Goal: Find specific page/section: Find specific page/section

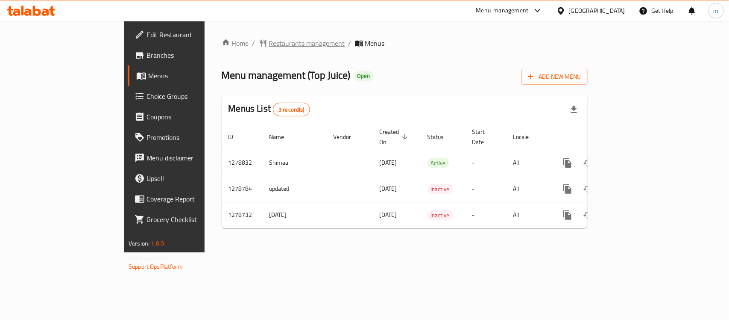
click at [269, 40] on span "Restaurants management" at bounding box center [307, 43] width 76 height 10
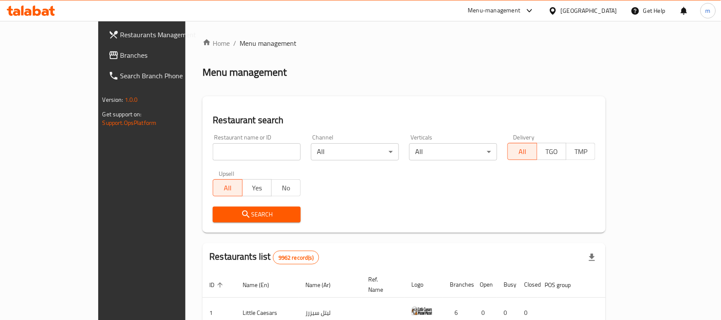
click at [213, 148] on input "search" at bounding box center [257, 151] width 88 height 17
paste input "693015"
type input "693015"
click at [241, 218] on icon "submit" at bounding box center [246, 214] width 10 height 10
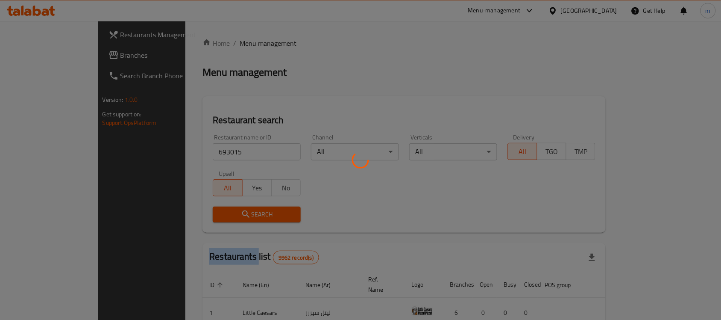
click at [205, 218] on div at bounding box center [360, 160] width 721 height 320
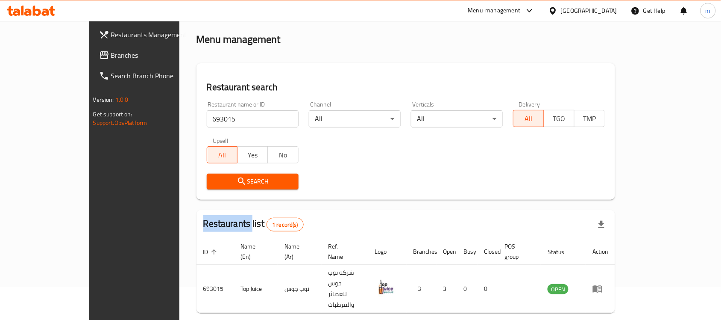
scroll to position [45, 0]
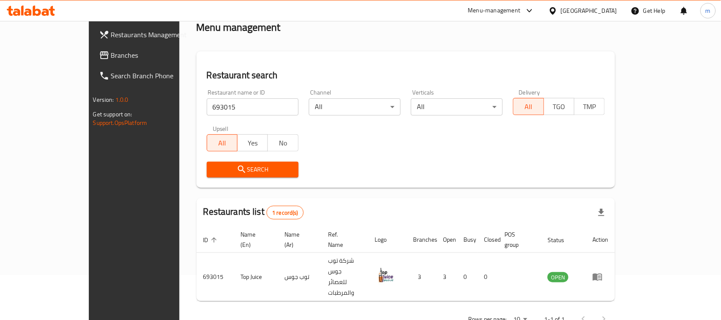
click at [386, 204] on div "Restaurants list 1 record(s)" at bounding box center [406, 212] width 419 height 29
click at [214, 173] on span "Search" at bounding box center [253, 169] width 78 height 11
click at [478, 202] on div "Restaurants list 1 record(s)" at bounding box center [406, 212] width 419 height 29
click at [419, 201] on div "Restaurants list 1 record(s)" at bounding box center [406, 212] width 419 height 29
